Goal: Use online tool/utility: Utilize a website feature to perform a specific function

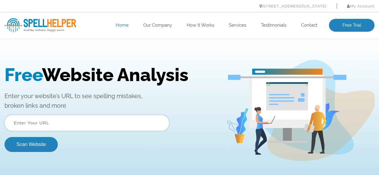
click at [120, 131] on form "Scan Website" at bounding box center [86, 133] width 165 height 37
click at [122, 128] on input "text" at bounding box center [86, 123] width 165 height 16
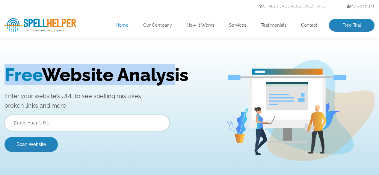
drag, startPoint x: 9, startPoint y: 73, endPoint x: 170, endPoint y: 82, distance: 161.2
click at [168, 82] on h1 "Free Website Analysis" at bounding box center [110, 74] width 213 height 21
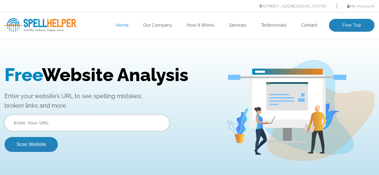
click at [193, 84] on h1 "Free Website Analysis" at bounding box center [110, 74] width 213 height 21
click at [74, 121] on input "text" at bounding box center [86, 123] width 165 height 16
paste input "[URL][DOMAIN_NAME]"
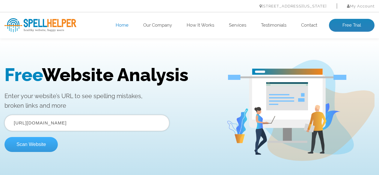
type input "[URL][DOMAIN_NAME]"
click at [40, 143] on button "Scan Website" at bounding box center [30, 144] width 53 height 15
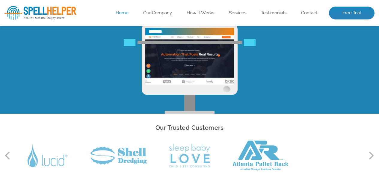
scroll to position [60, 0]
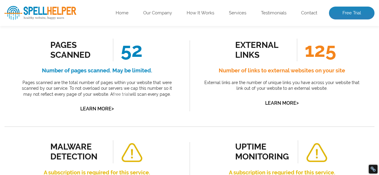
scroll to position [90, 0]
